Goal: Use online tool/utility: Utilize a website feature to perform a specific function

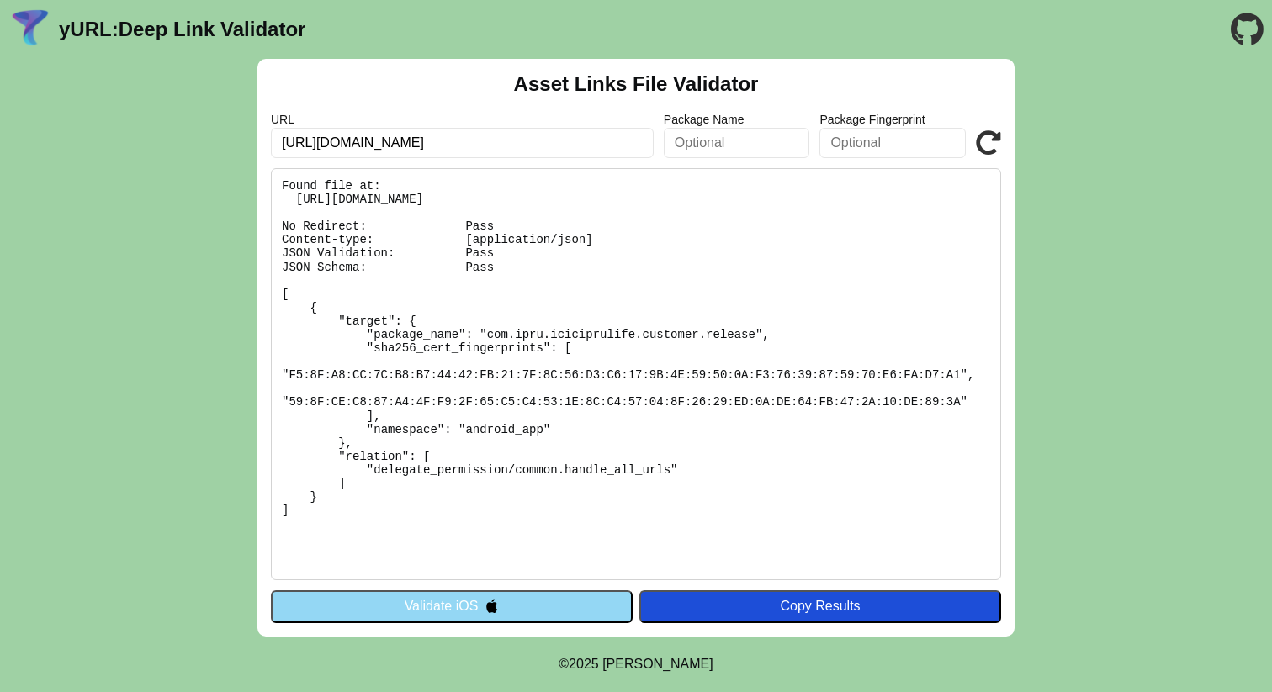
click at [797, 154] on input "text" at bounding box center [737, 143] width 146 height 30
click at [751, 473] on pre "Found file at: [URL][DOMAIN_NAME] No Redirect: Pass Content-type: [application/…" at bounding box center [636, 374] width 730 height 412
click at [738, 439] on pre "Found file at: [URL][DOMAIN_NAME] No Redirect: Pass Content-type: [application/…" at bounding box center [636, 374] width 730 height 412
drag, startPoint x: 506, startPoint y: 327, endPoint x: 471, endPoint y: 338, distance: 36.2
click at [506, 327] on pre "Found file at: [URL][DOMAIN_NAME] No Redirect: Pass Content-type: [application/…" at bounding box center [636, 374] width 730 height 412
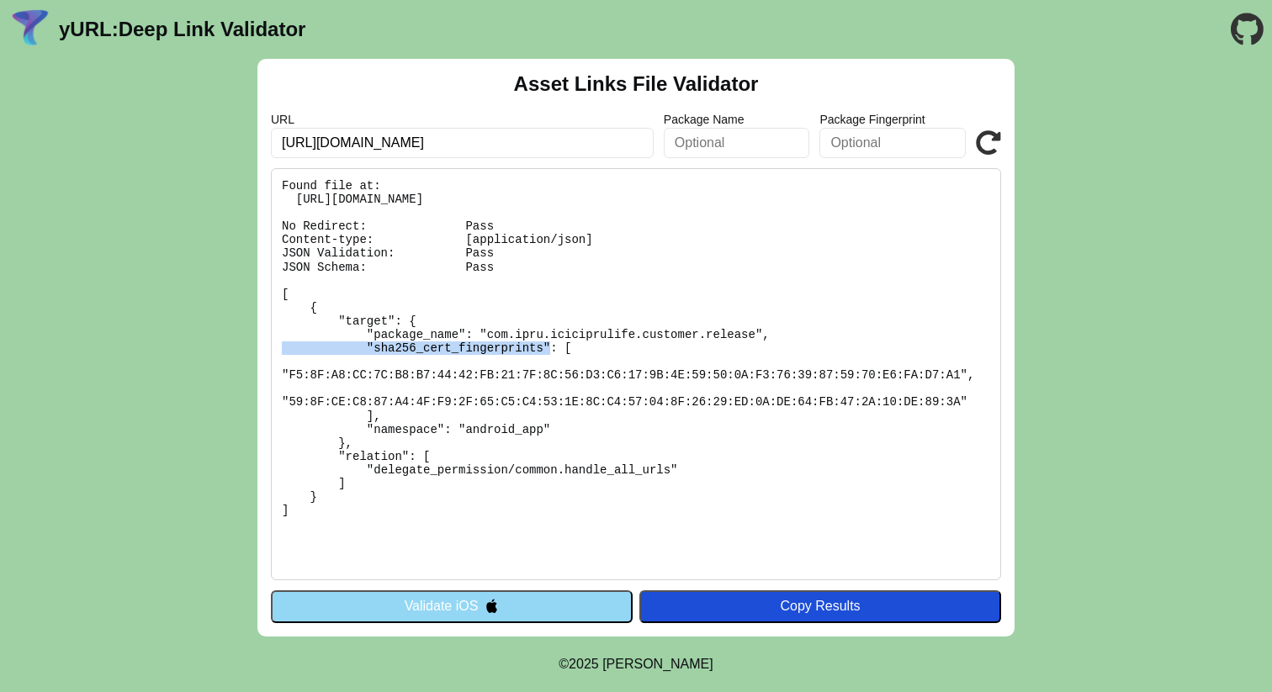
drag, startPoint x: 489, startPoint y: 335, endPoint x: 759, endPoint y: 339, distance: 270.1
click at [759, 339] on pre "Found file at: [URL][DOMAIN_NAME] No Redirect: Pass Content-type: [application/…" at bounding box center [636, 374] width 730 height 412
click at [787, 353] on pre "Found file at: [URL][DOMAIN_NAME] No Redirect: Pass Content-type: [application/…" at bounding box center [636, 374] width 730 height 412
drag, startPoint x: 406, startPoint y: 400, endPoint x: 737, endPoint y: 404, distance: 331.5
click at [783, 409] on pre "Found file at: [URL][DOMAIN_NAME] No Redirect: Pass Content-type: [application/…" at bounding box center [636, 374] width 730 height 412
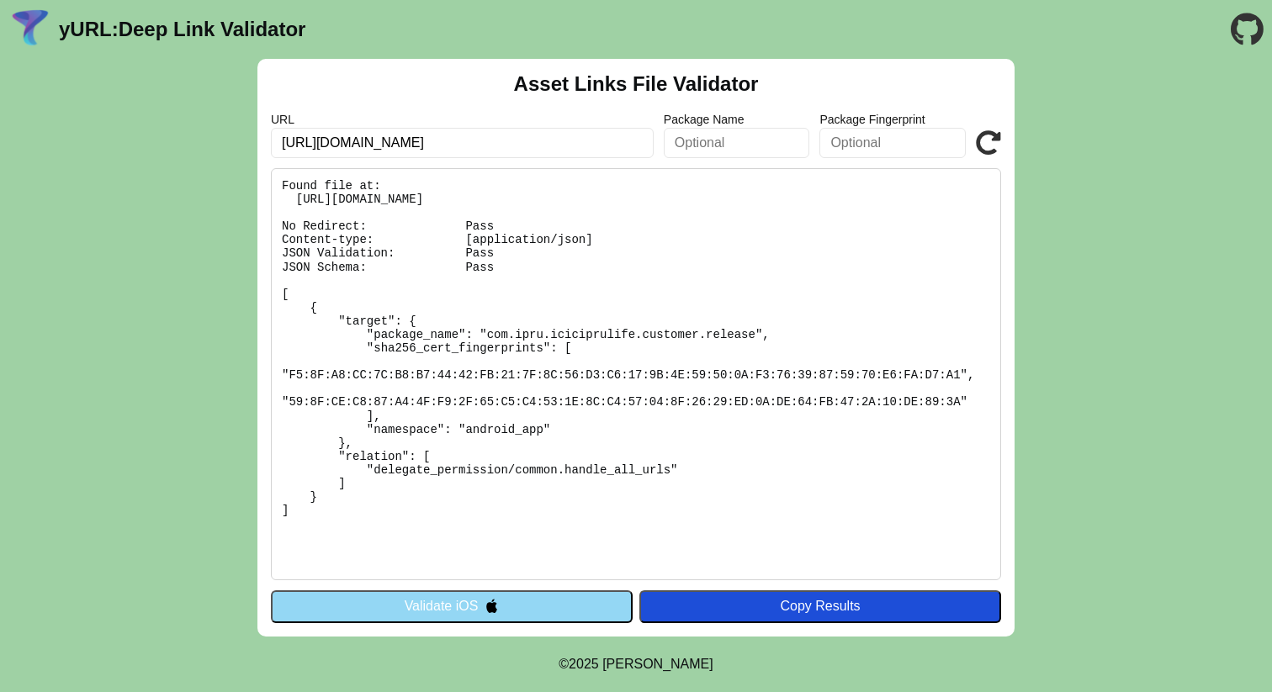
drag, startPoint x: 697, startPoint y: 401, endPoint x: 933, endPoint y: 422, distance: 237.4
click at [952, 407] on pre "Found file at: [URL][DOMAIN_NAME] No Redirect: Pass Content-type: [application/…" at bounding box center [636, 374] width 730 height 412
drag, startPoint x: 263, startPoint y: 366, endPoint x: 289, endPoint y: 374, distance: 27.4
click at [268, 368] on div "Asset Links File Validator URL [URL][DOMAIN_NAME] Package Name Package Fingerpr…" at bounding box center [635, 348] width 757 height 578
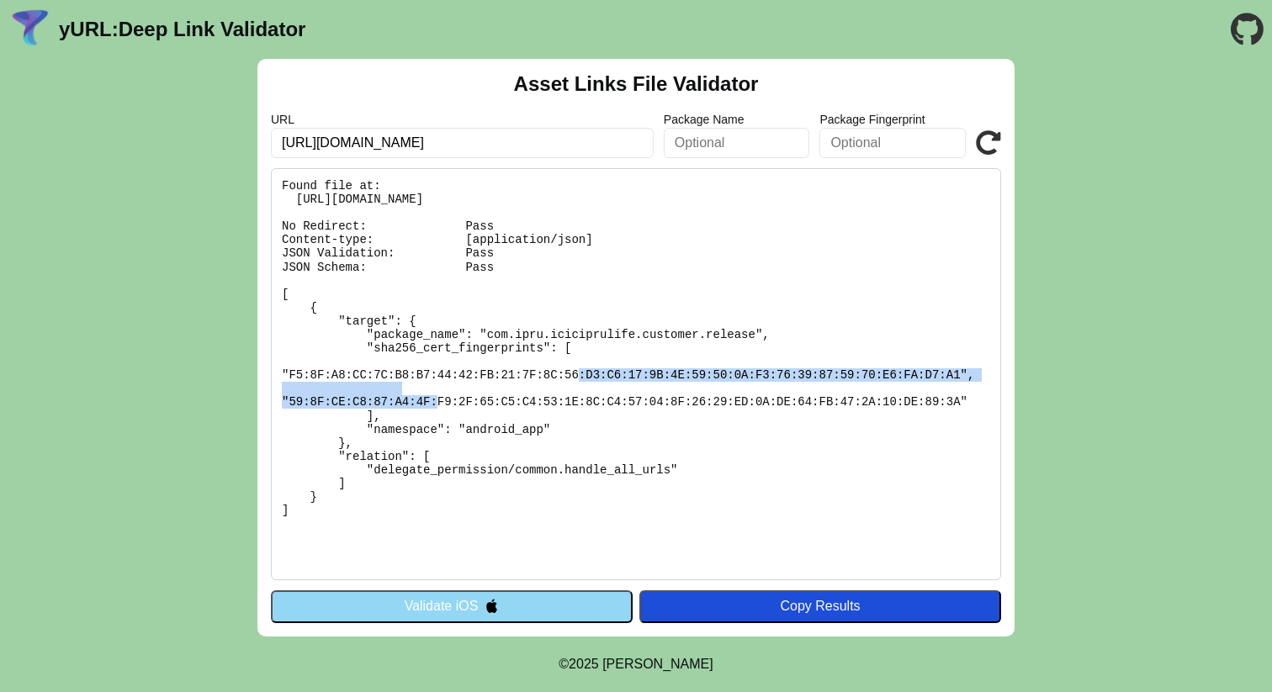
drag, startPoint x: 287, startPoint y: 375, endPoint x: 961, endPoint y: 378, distance: 674.0
click at [961, 378] on pre "Found file at: [URL][DOMAIN_NAME] No Redirect: Pass Content-type: [application/…" at bounding box center [636, 374] width 730 height 412
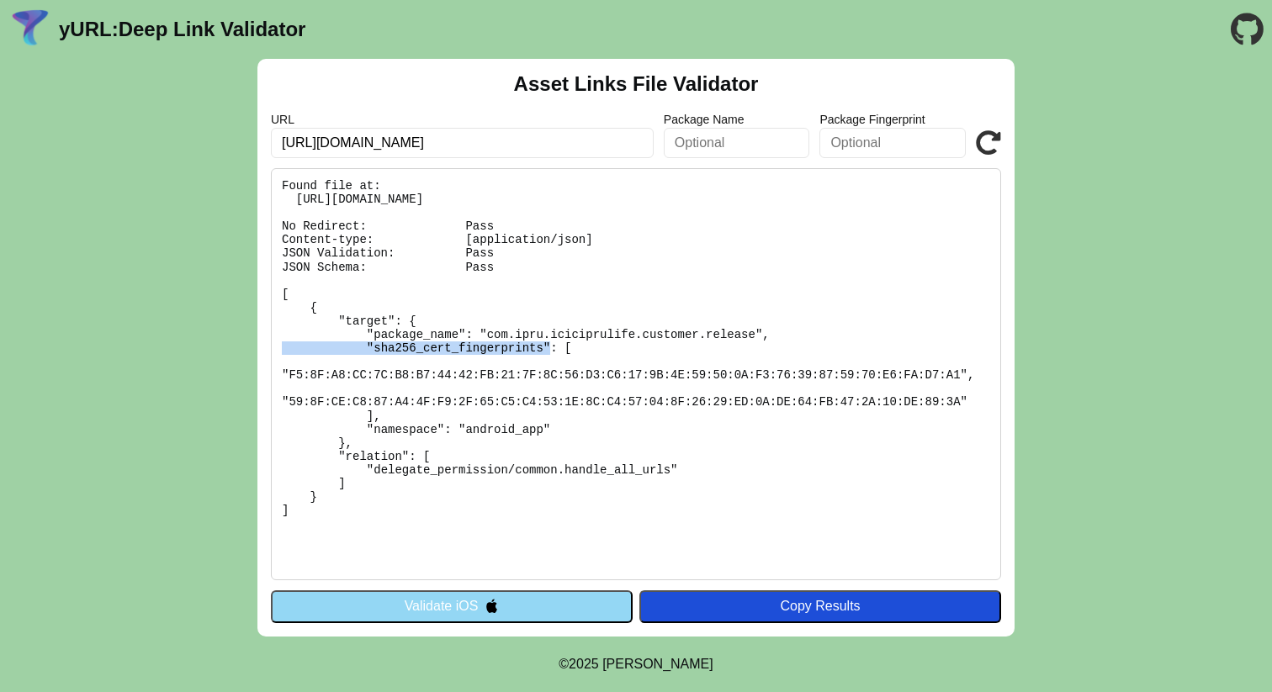
drag, startPoint x: 487, startPoint y: 336, endPoint x: 755, endPoint y: 339, distance: 267.6
click at [755, 339] on pre "Found file at: [URL][DOMAIN_NAME] No Redirect: Pass Content-type: [application/…" at bounding box center [636, 374] width 730 height 412
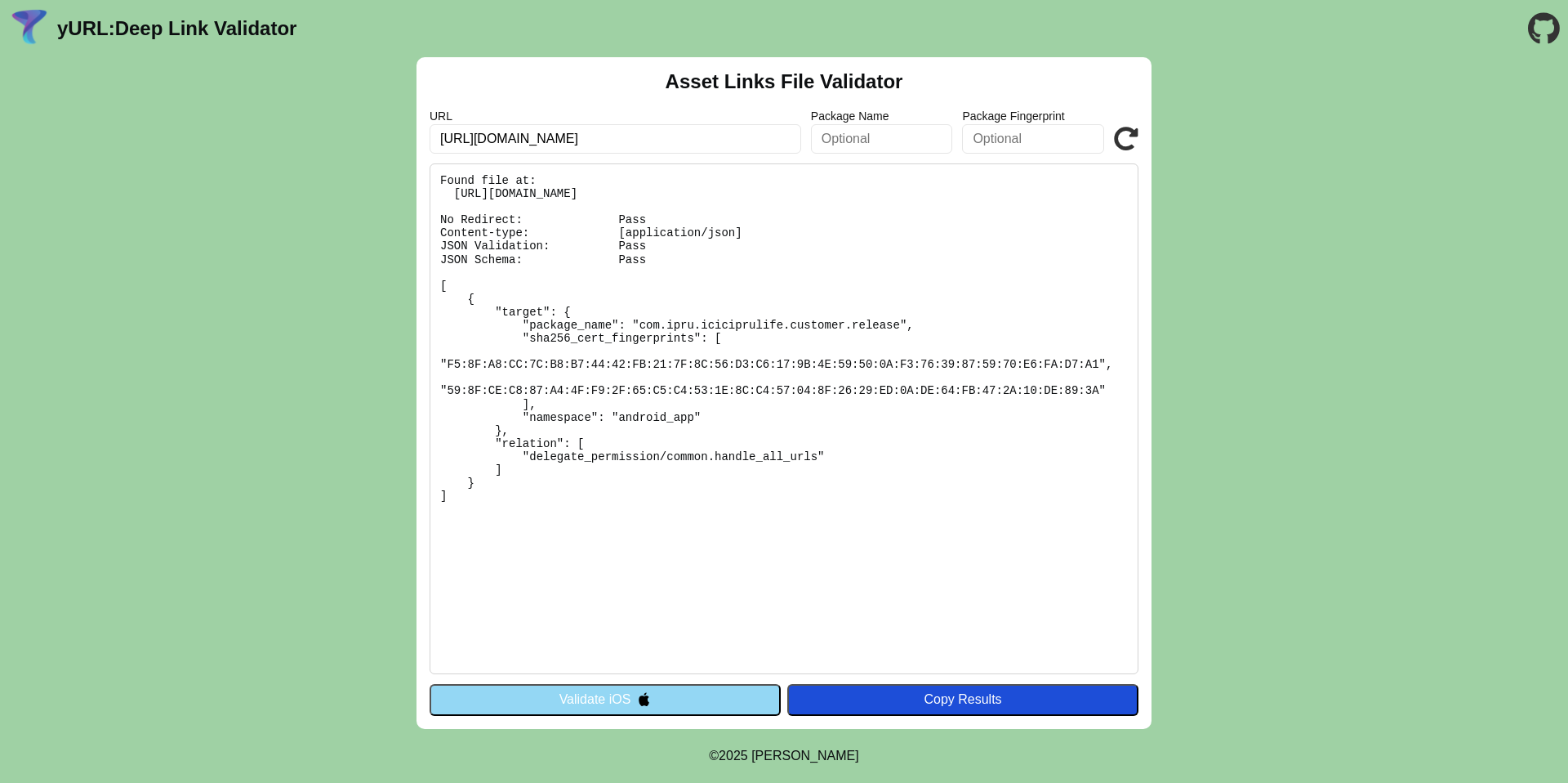
click at [667, 142] on input "[URL][DOMAIN_NAME]" at bounding box center [616, 139] width 372 height 29
click button "Validate" at bounding box center [0, 0] width 0 height 0
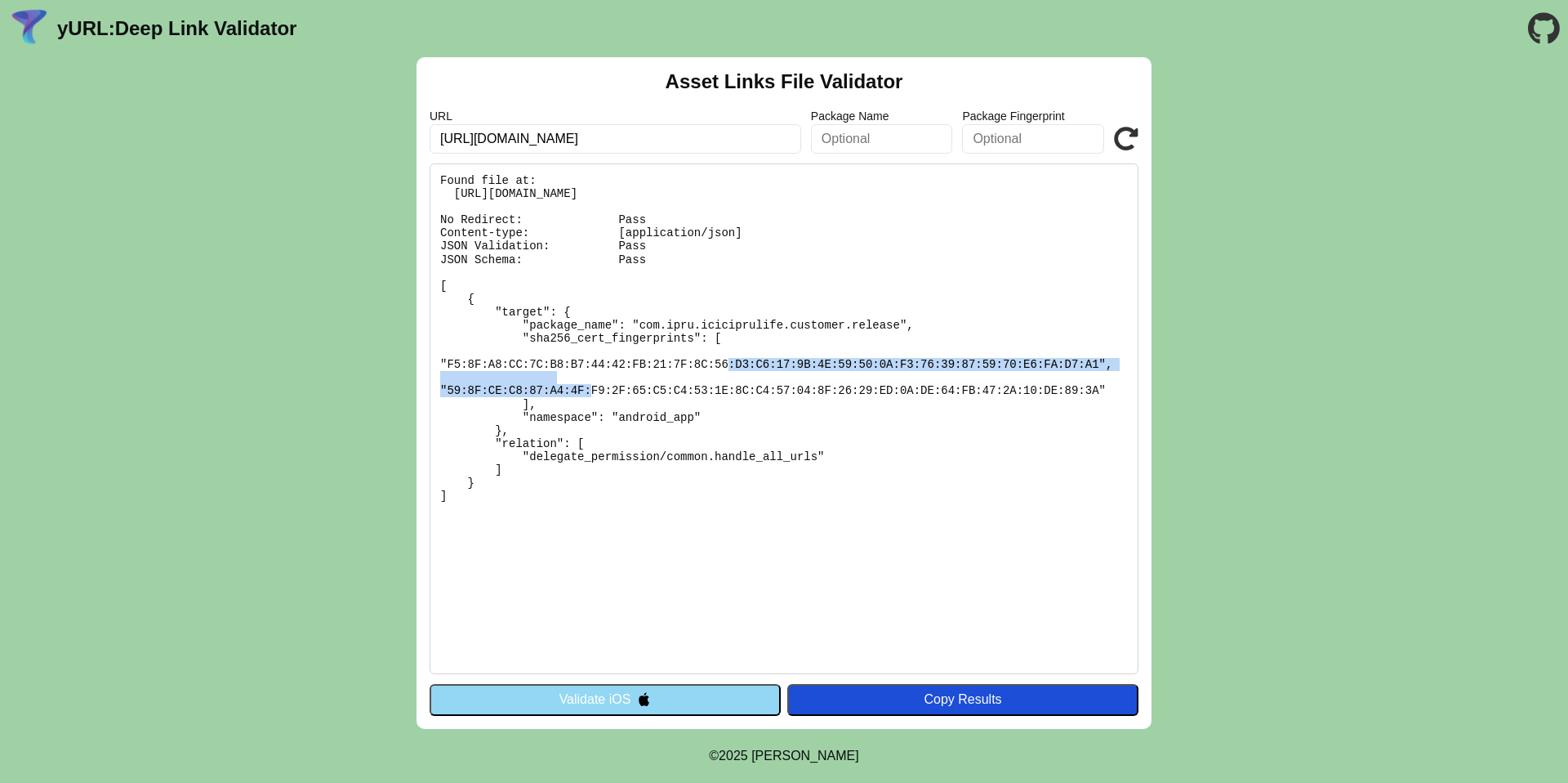
click at [1103, 370] on pre "Found file at: [URL][DOMAIN_NAME] No Redirect: Pass Content-type: [application/…" at bounding box center [784, 419] width 709 height 511
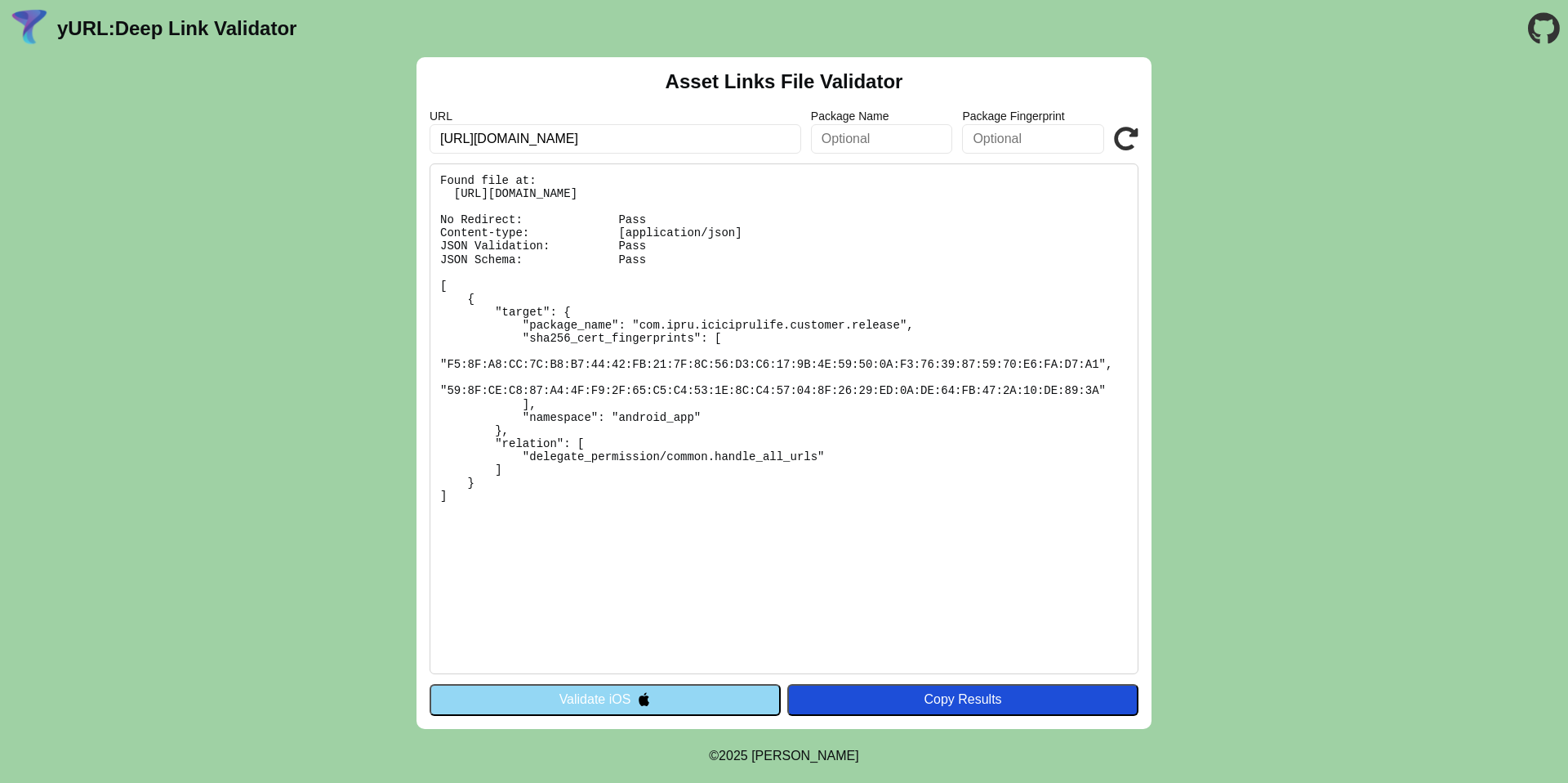
click at [443, 284] on pre "Found file at: [URL][DOMAIN_NAME] No Redirect: Pass Content-type: [application/…" at bounding box center [784, 419] width 709 height 511
drag, startPoint x: 441, startPoint y: 285, endPoint x: 478, endPoint y: 522, distance: 239.9
click at [479, 522] on pre "Found file at: [URL][DOMAIN_NAME] No Redirect: Pass Content-type: [application/…" at bounding box center [784, 419] width 709 height 511
copy pre "[ { "target": { "package_name": "com.ipru.iciciprulife.customer.release", "sha2…"
click at [677, 585] on pre "Found file at: [URL][DOMAIN_NAME] No Redirect: Pass Content-type: [application/…" at bounding box center [784, 419] width 709 height 511
